Goal: Check status: Check status

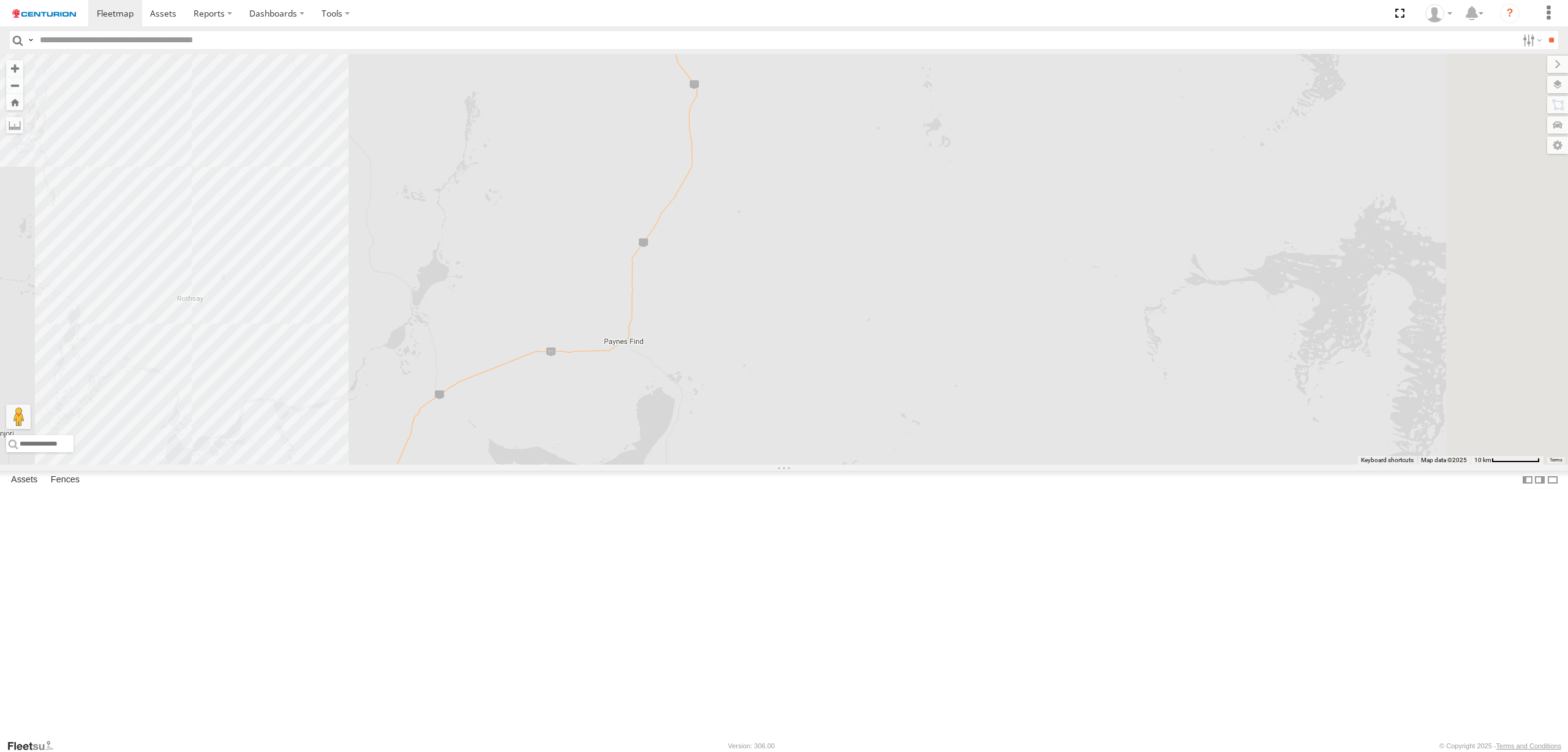
select select "**********"
click at [126, 9] on span at bounding box center [115, 13] width 36 height 11
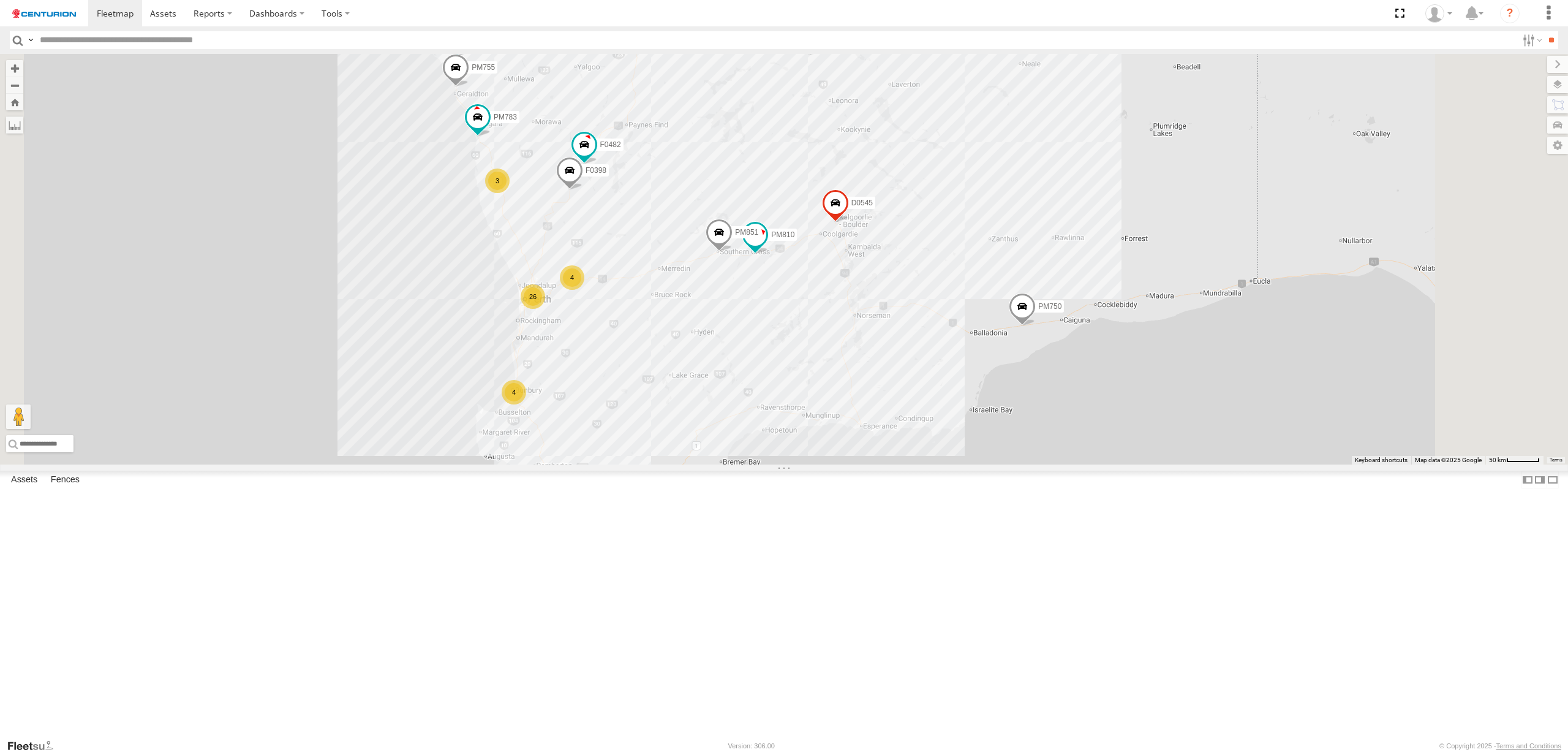
click at [545, 309] on div "26" at bounding box center [533, 297] width 24 height 24
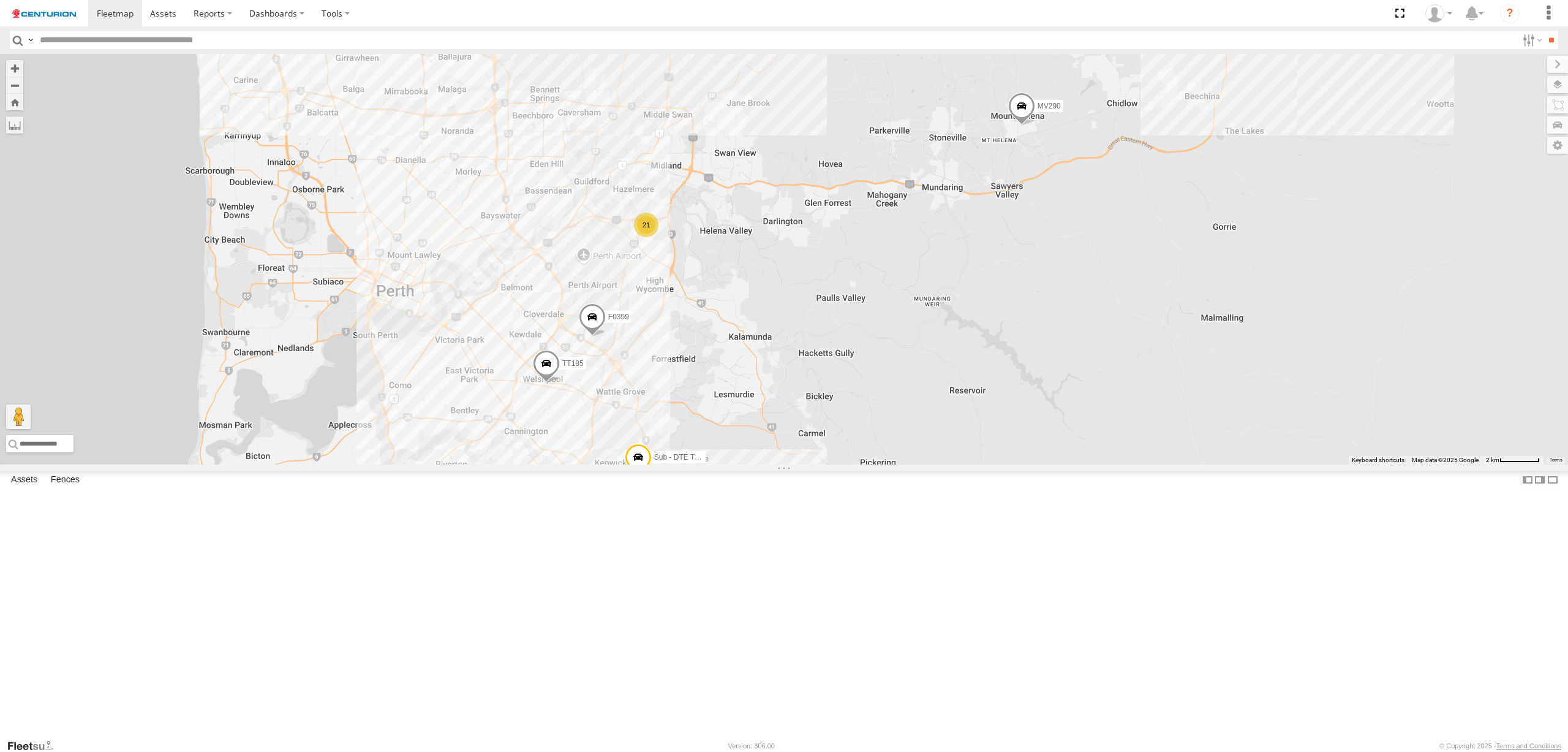
click at [659, 237] on div "21" at bounding box center [645, 225] width 24 height 24
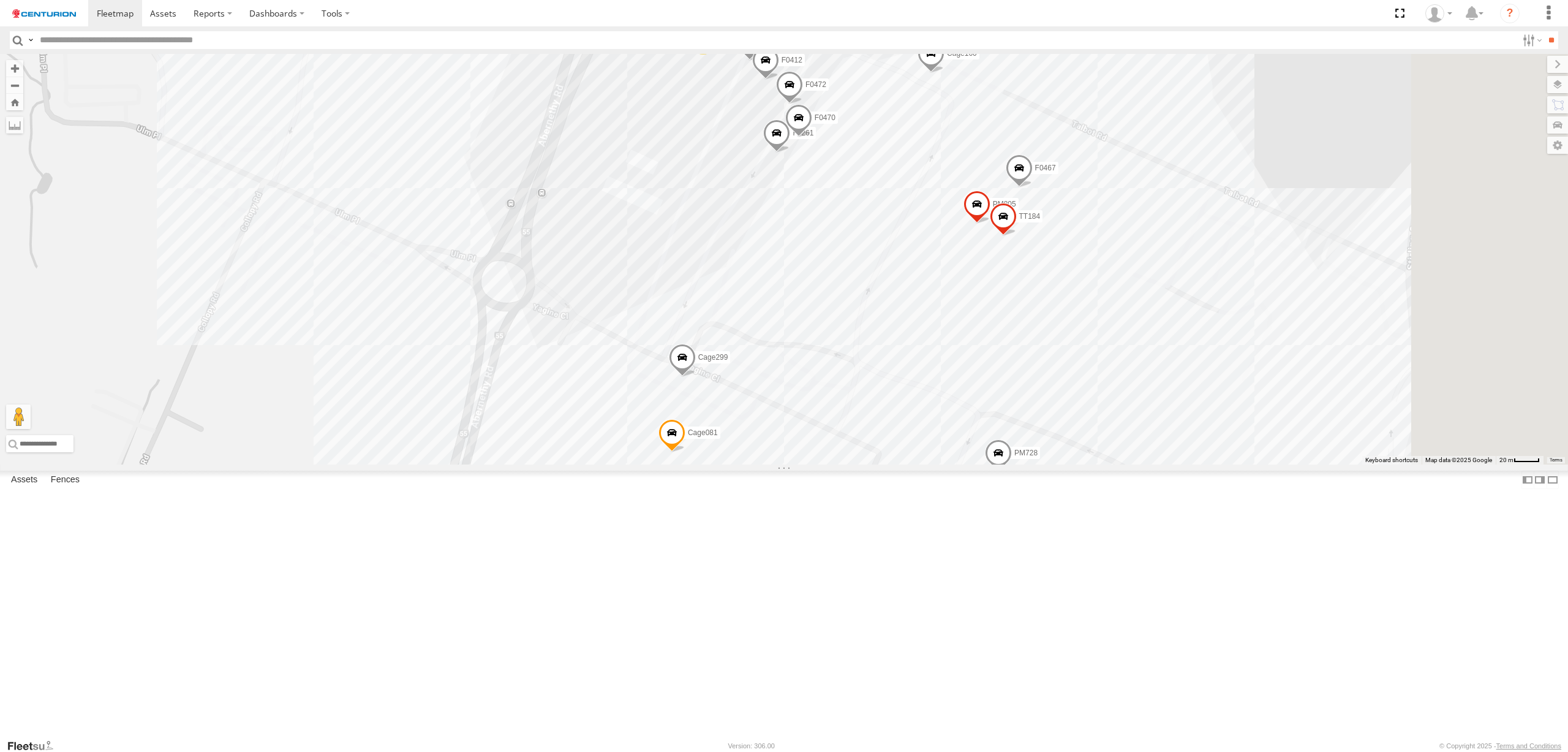
drag, startPoint x: 1184, startPoint y: 666, endPoint x: 1110, endPoint y: 555, distance: 133.4
click at [1110, 465] on div "D0545 PM791 PM751 D0474 FT724 PM850 TL265 TL129 MV262 Cage182 TL287 F0477 Cage1…" at bounding box center [784, 259] width 1568 height 411
